Goal: Task Accomplishment & Management: Use online tool/utility

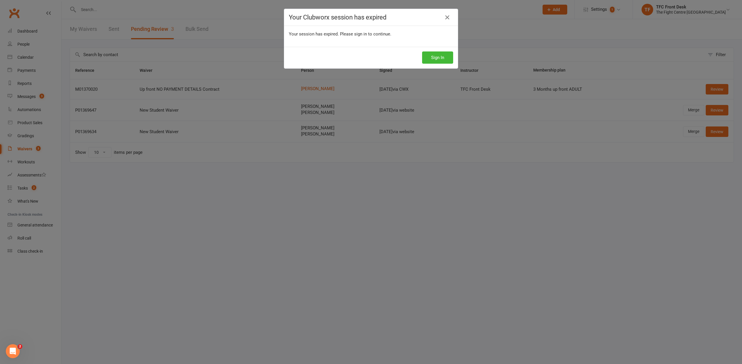
click at [436, 64] on div "Sign In" at bounding box center [371, 57] width 174 height 21
click at [436, 62] on button "Sign In" at bounding box center [437, 57] width 31 height 12
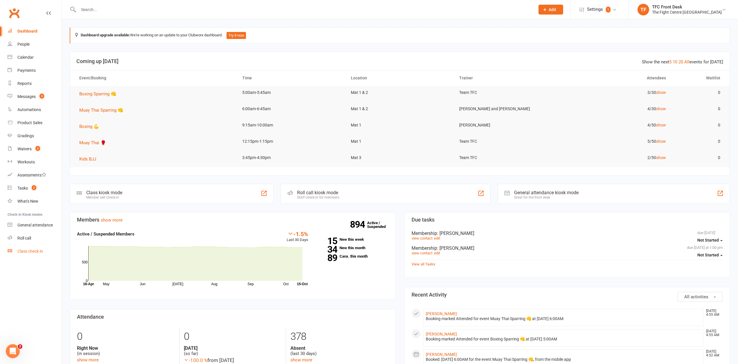
click at [28, 246] on link "Class check-in" at bounding box center [35, 251] width 54 height 13
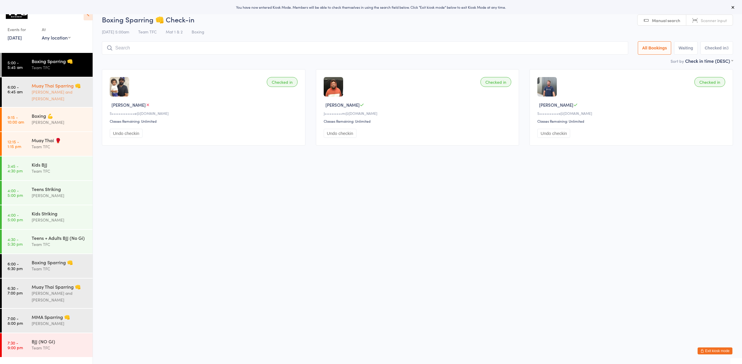
click at [46, 103] on div "Muay Thai Sparring 👊 Ben Johnston and James Jarvie" at bounding box center [62, 92] width 61 height 30
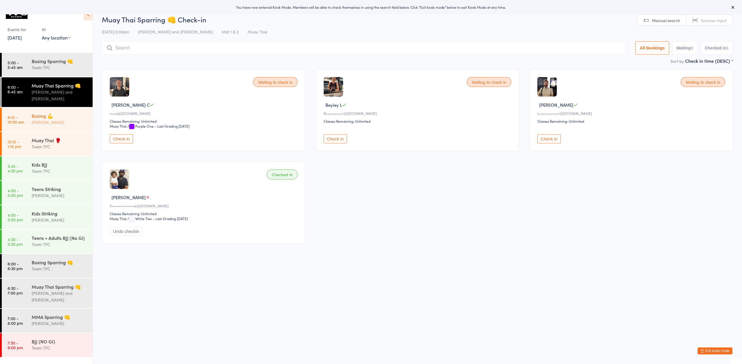
click at [69, 129] on div "Boxing 💪 Dan Hearn" at bounding box center [62, 118] width 61 height 23
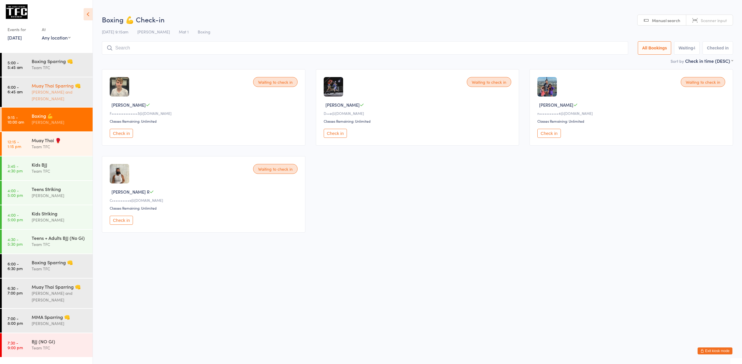
click at [69, 95] on div "[PERSON_NAME] and [PERSON_NAME]" at bounding box center [60, 95] width 56 height 13
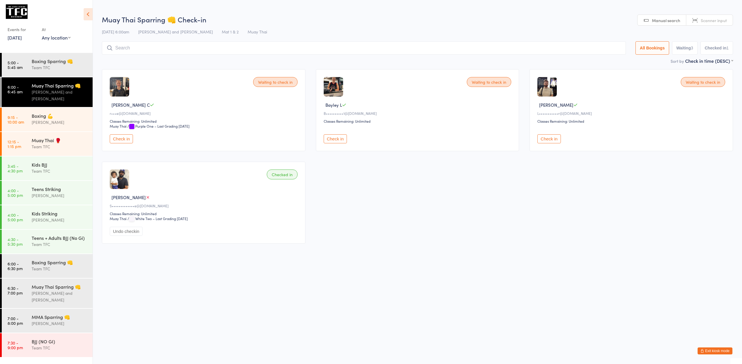
click at [71, 107] on div "Muay Thai Sparring 👊 Ben Johnston and James Jarvie" at bounding box center [62, 92] width 61 height 30
click at [68, 116] on div "Boxing 💪" at bounding box center [60, 115] width 56 height 6
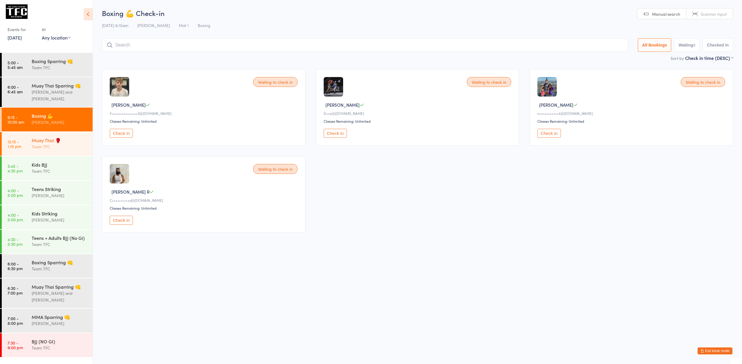
click at [65, 136] on div "Muay Thai 🥊 Team TFC" at bounding box center [62, 143] width 61 height 23
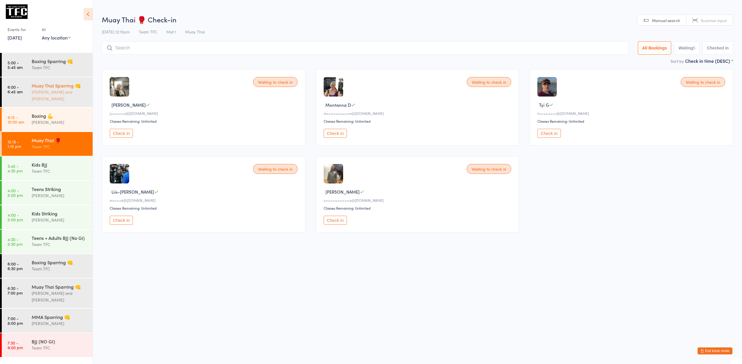
click at [77, 93] on div "[PERSON_NAME] and [PERSON_NAME]" at bounding box center [60, 95] width 56 height 13
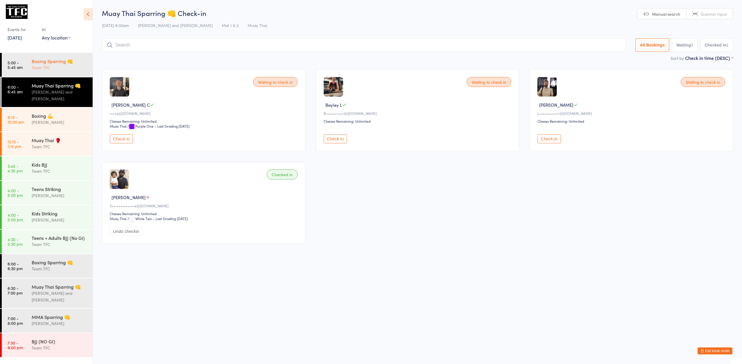
click at [58, 62] on div "Boxing Sparring 👊" at bounding box center [60, 61] width 56 height 6
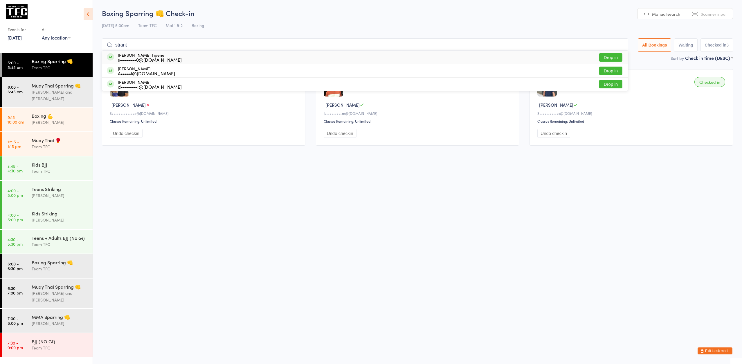
type input "strant"
click at [608, 59] on button "Drop in" at bounding box center [610, 57] width 23 height 8
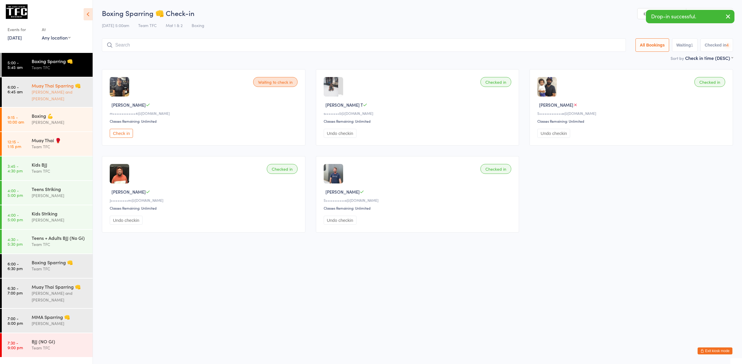
click at [68, 89] on div "Muay Thai Sparring 👊" at bounding box center [60, 85] width 56 height 6
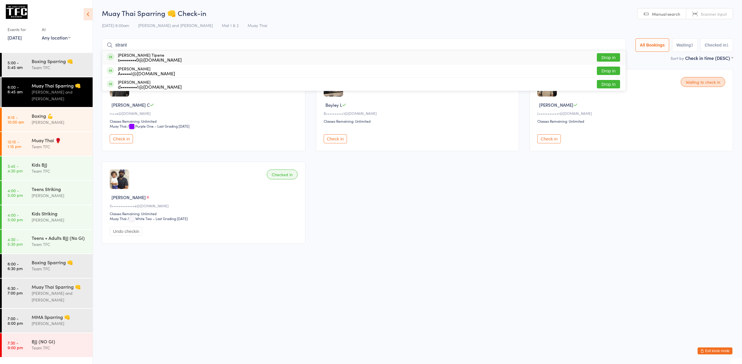
type input "strant"
click at [604, 57] on button "Drop in" at bounding box center [608, 57] width 23 height 8
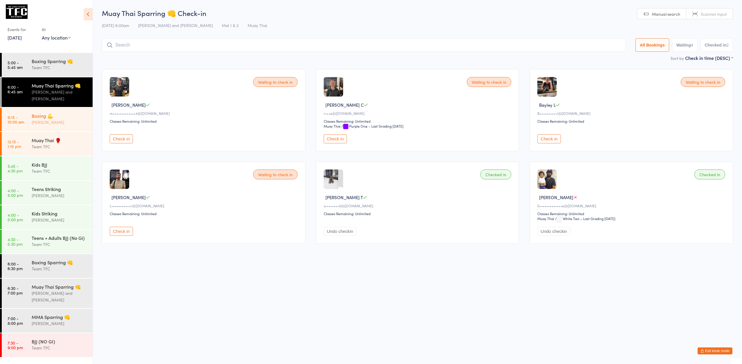
click at [75, 112] on div "Boxing 💪 Dan Hearn" at bounding box center [62, 118] width 61 height 23
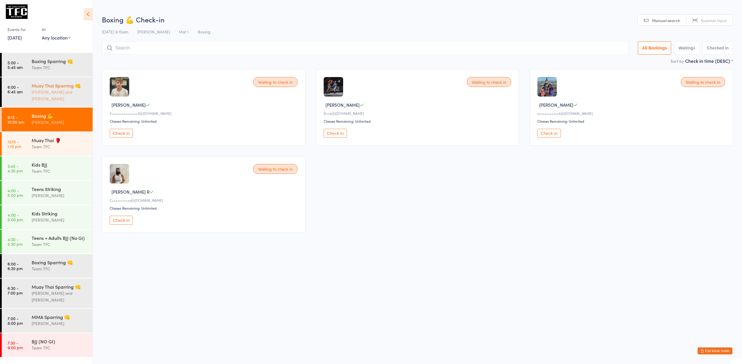
click at [75, 107] on div "Muay Thai Sparring 👊 Ben Johnston and James Jarvie" at bounding box center [62, 92] width 61 height 30
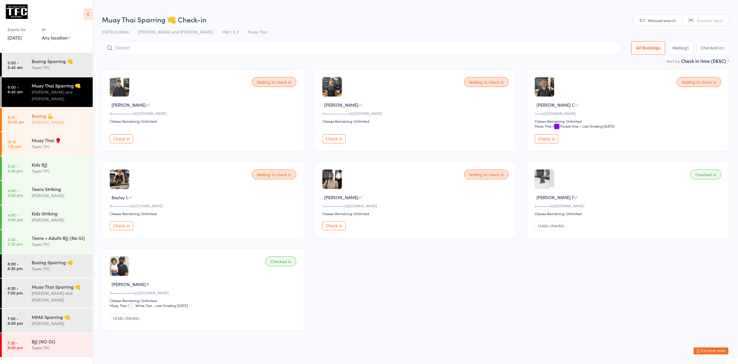
click at [28, 116] on link "9:15 - 10:00 am Boxing 💪 Dan Hearn" at bounding box center [47, 119] width 91 height 24
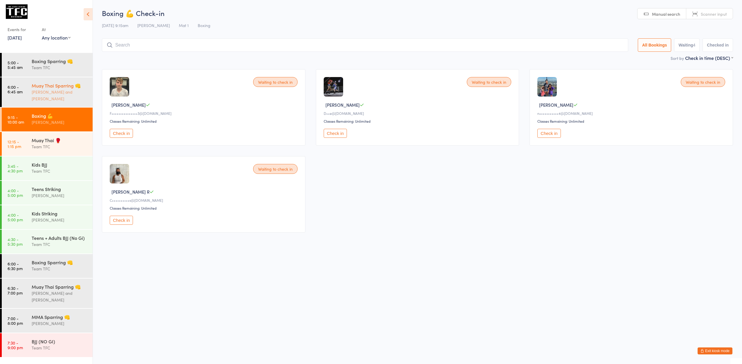
click at [33, 104] on div "Muay Thai Sparring 👊 Ben Johnston and James Jarvie" at bounding box center [62, 92] width 61 height 30
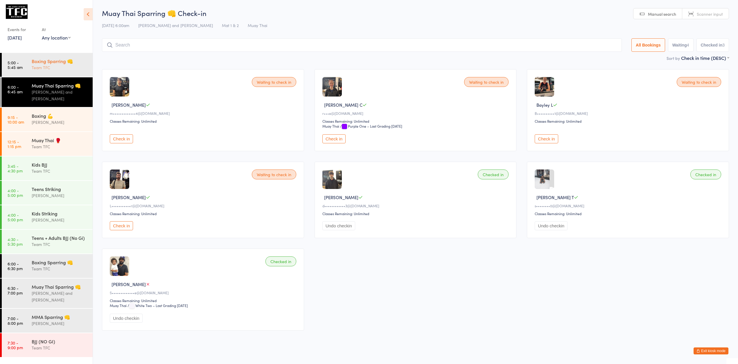
click at [39, 75] on div "Boxing Sparring 👊 Team TFC" at bounding box center [62, 64] width 61 height 23
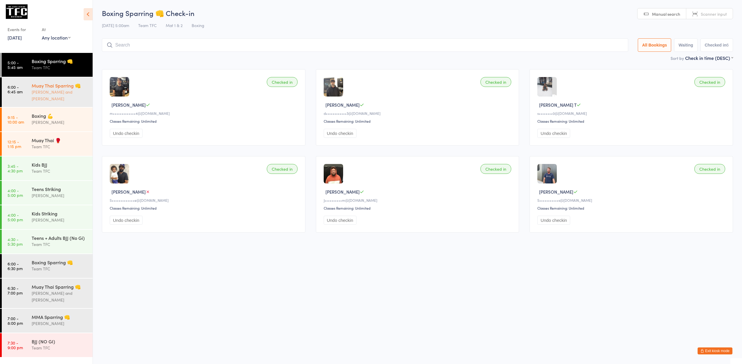
click at [83, 91] on div "[PERSON_NAME] and [PERSON_NAME]" at bounding box center [60, 95] width 56 height 13
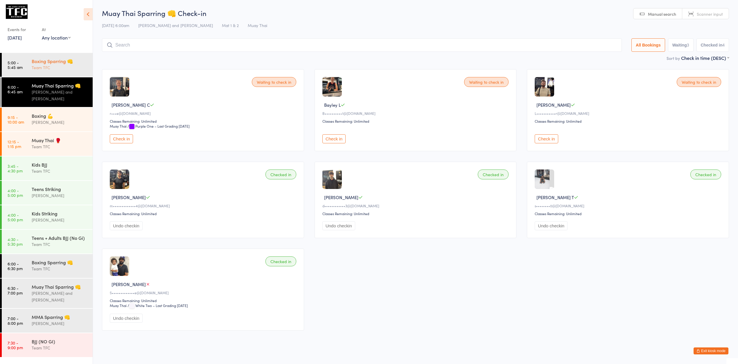
click at [67, 66] on div "Team TFC" at bounding box center [60, 67] width 56 height 7
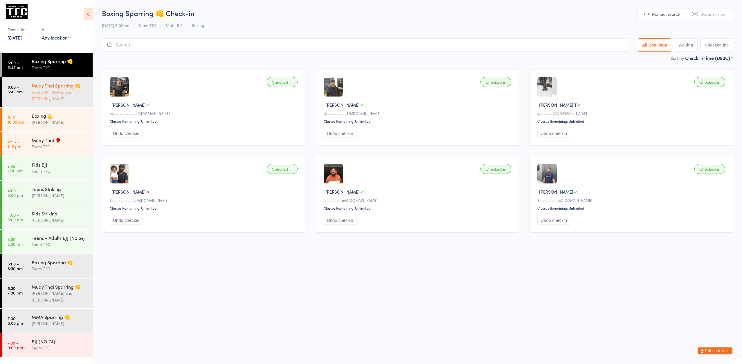
click at [58, 83] on div "Muay Thai Sparring 👊" at bounding box center [60, 85] width 56 height 6
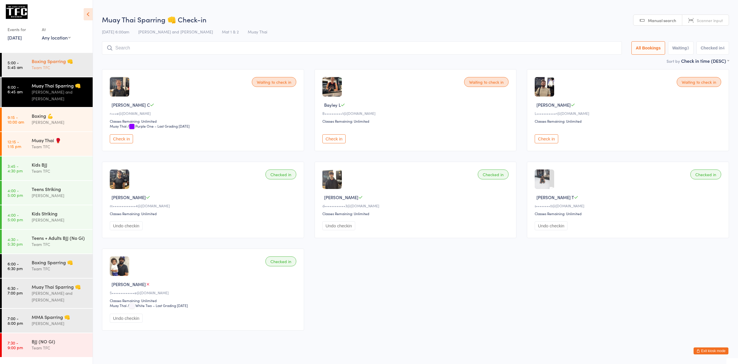
click at [66, 74] on div "Boxing Sparring 👊 Team TFC" at bounding box center [62, 64] width 61 height 23
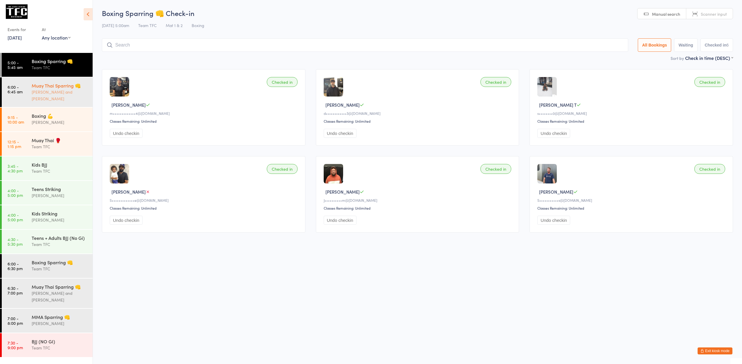
click at [44, 100] on div "[PERSON_NAME] and [PERSON_NAME]" at bounding box center [60, 95] width 56 height 13
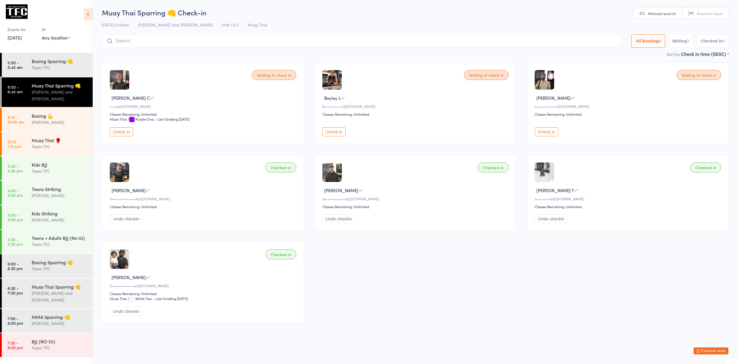
scroll to position [1, 0]
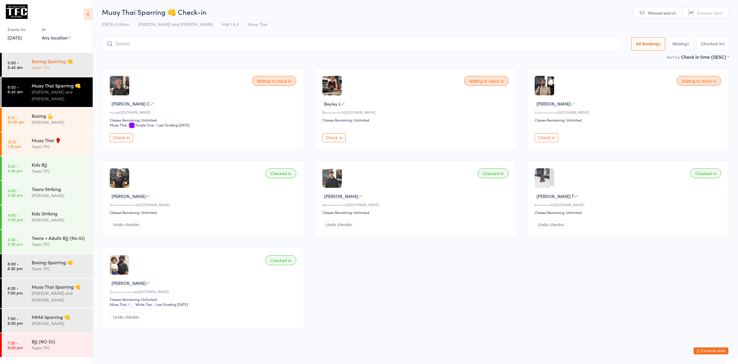
click at [62, 66] on div "Team TFC" at bounding box center [60, 67] width 56 height 7
